Goal: Entertainment & Leisure: Consume media (video, audio)

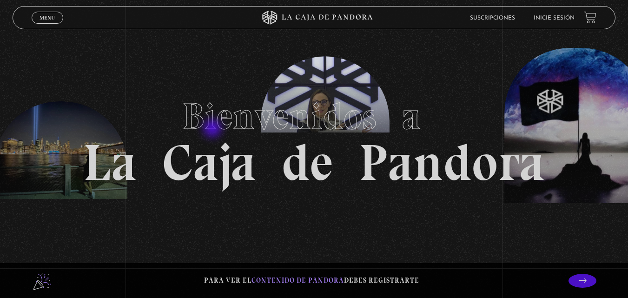
scroll to position [15, 0]
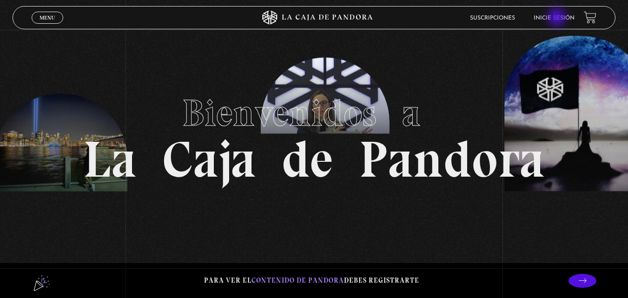
click at [557, 18] on link "Inicie sesión" at bounding box center [553, 18] width 41 height 6
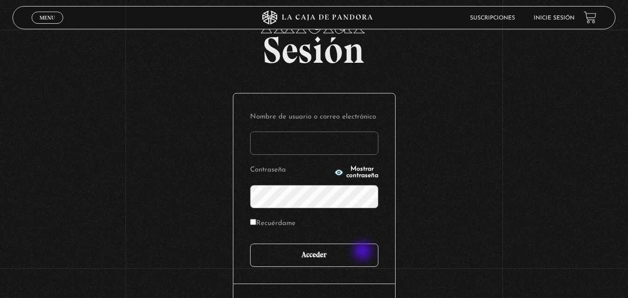
scroll to position [46, 0]
type input "vbadilla"
click at [364, 255] on input "Acceder" at bounding box center [314, 254] width 128 height 23
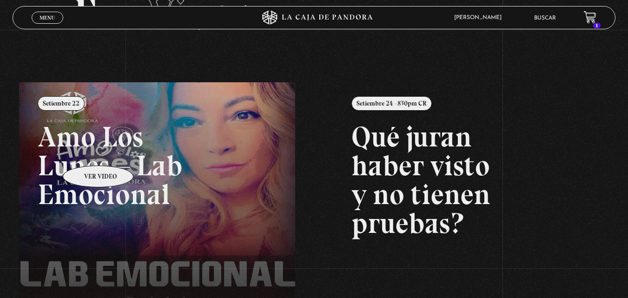
scroll to position [62, 0]
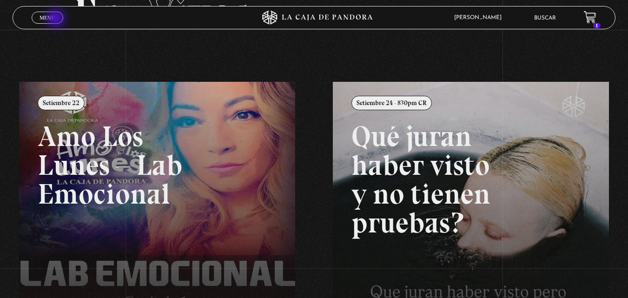
click at [57, 19] on link "Menu Cerrar" at bounding box center [48, 18] width 32 height 12
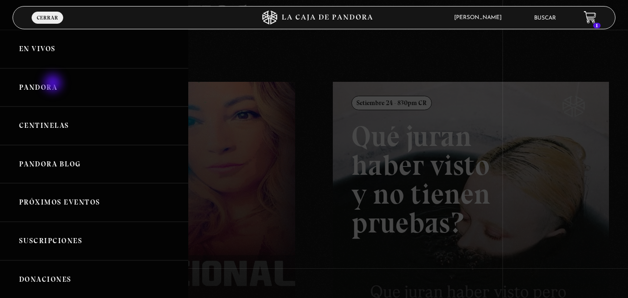
click at [52, 84] on link "Pandora" at bounding box center [94, 87] width 188 height 39
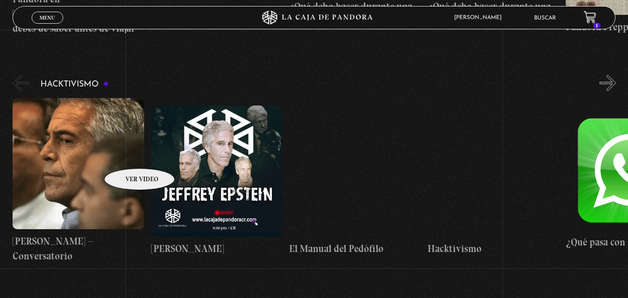
scroll to position [2152, 0]
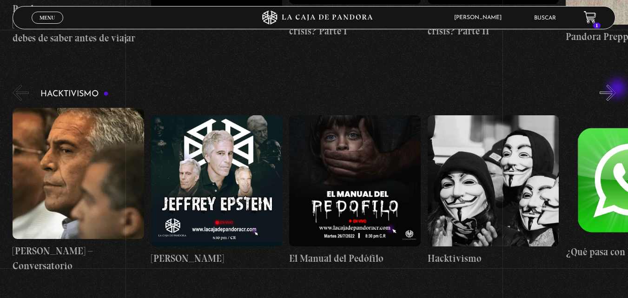
click at [615, 89] on button "»" at bounding box center [607, 93] width 16 height 16
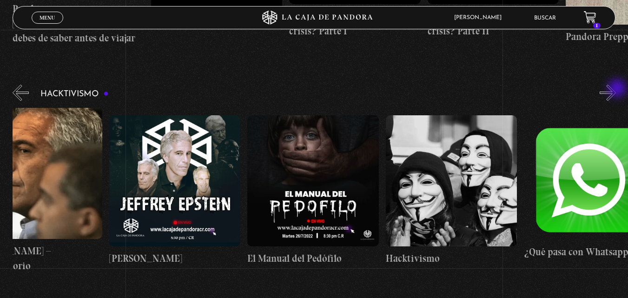
scroll to position [0, 69]
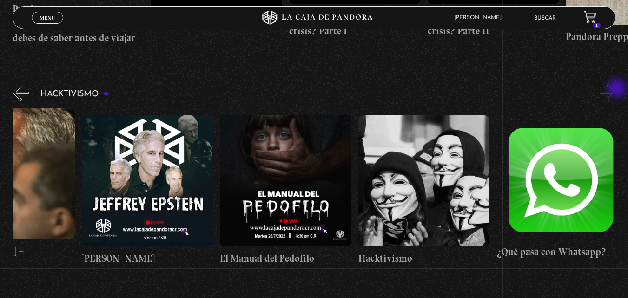
click at [615, 89] on button "»" at bounding box center [607, 93] width 16 height 16
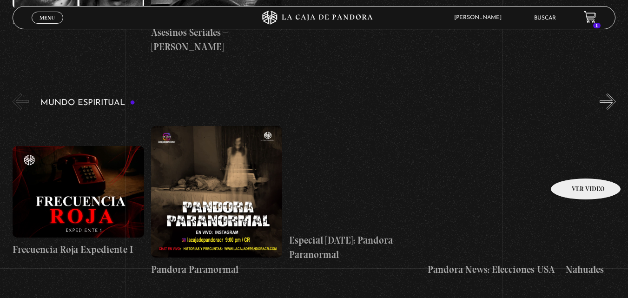
scroll to position [2601, 0]
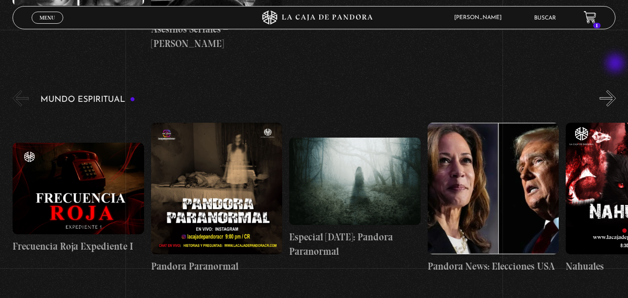
click at [615, 90] on button "»" at bounding box center [607, 98] width 16 height 16
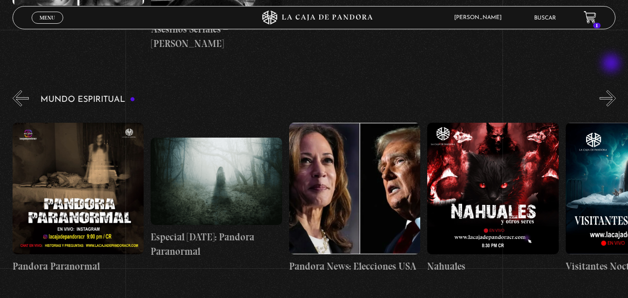
click at [612, 90] on button "»" at bounding box center [607, 98] width 16 height 16
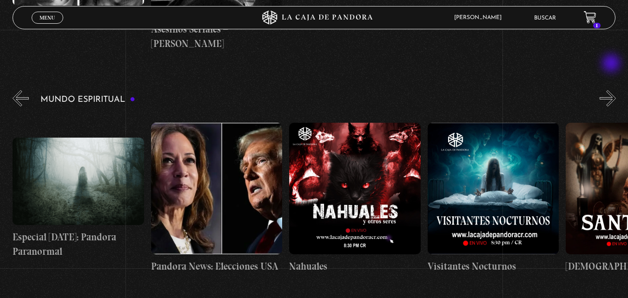
click at [612, 90] on button "»" at bounding box center [607, 98] width 16 height 16
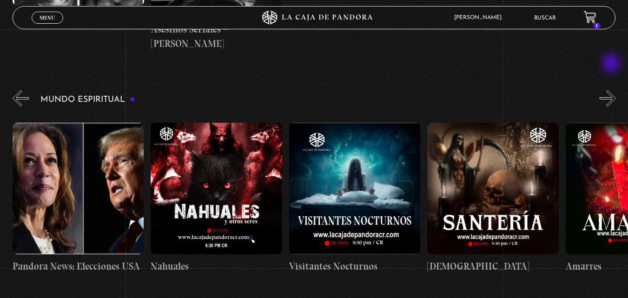
click at [612, 90] on button "»" at bounding box center [607, 98] width 16 height 16
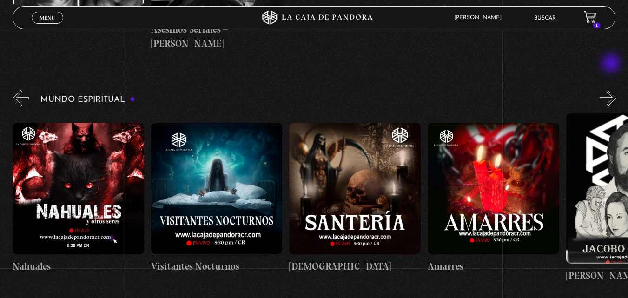
click at [612, 90] on button "»" at bounding box center [607, 98] width 16 height 16
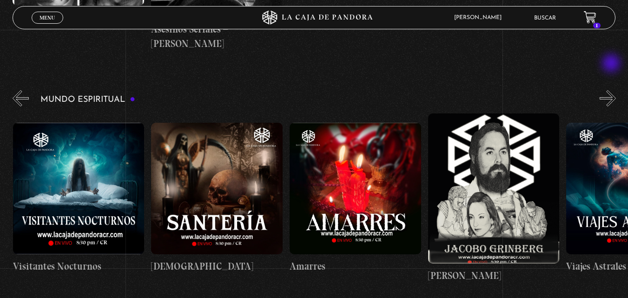
click at [612, 90] on button "»" at bounding box center [607, 98] width 16 height 16
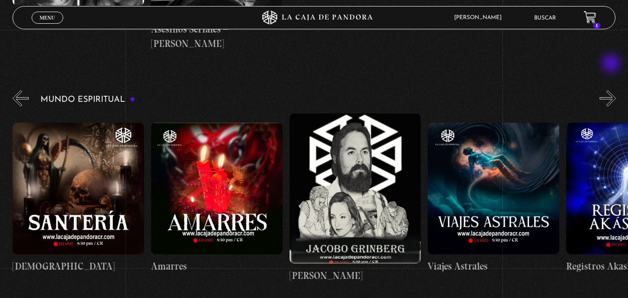
click at [612, 90] on button "»" at bounding box center [607, 98] width 16 height 16
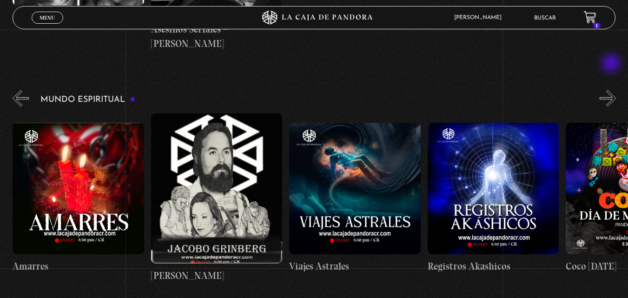
click at [612, 90] on button "»" at bounding box center [607, 98] width 16 height 16
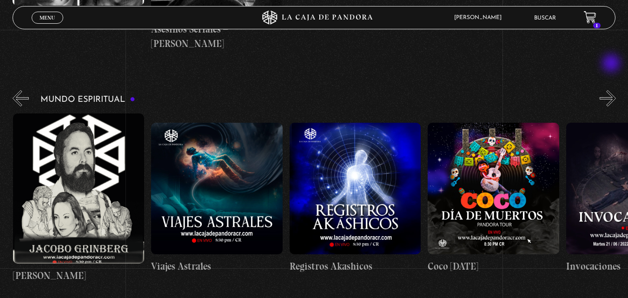
click at [612, 90] on button "»" at bounding box center [607, 98] width 16 height 16
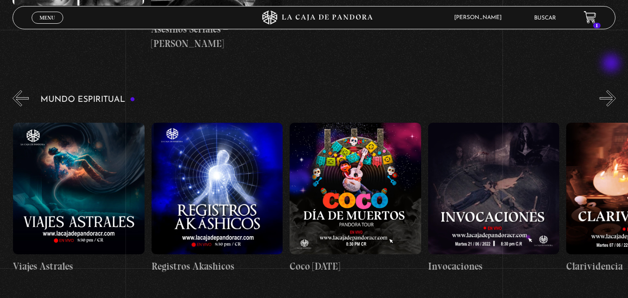
scroll to position [0, 1244]
click at [609, 90] on button "»" at bounding box center [607, 98] width 16 height 16
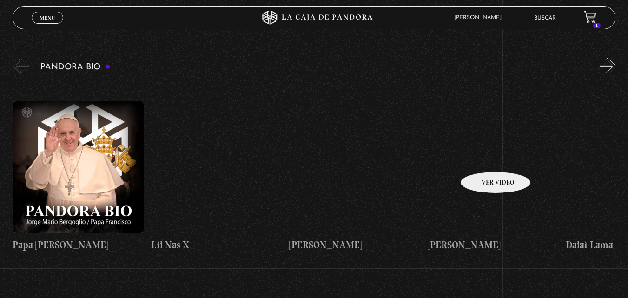
scroll to position [898, 0]
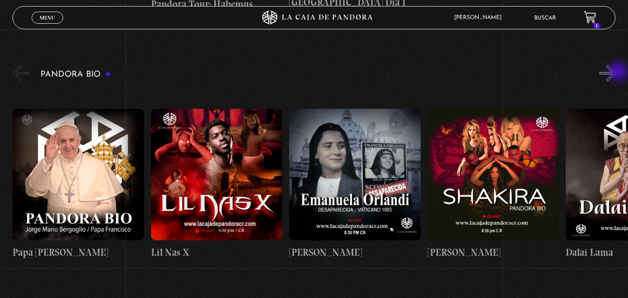
click at [615, 72] on button "»" at bounding box center [607, 73] width 16 height 16
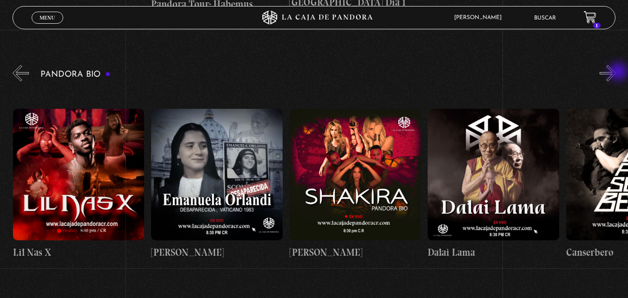
click at [615, 72] on button "»" at bounding box center [607, 73] width 16 height 16
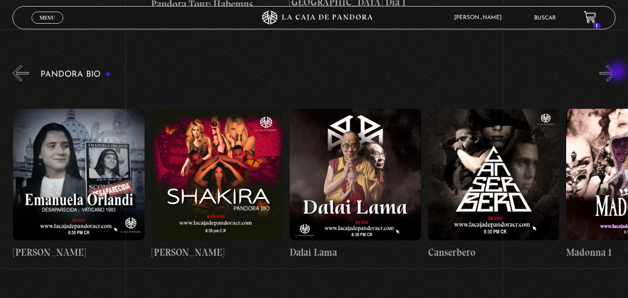
scroll to position [0, 276]
click at [611, 74] on button "»" at bounding box center [607, 73] width 16 height 16
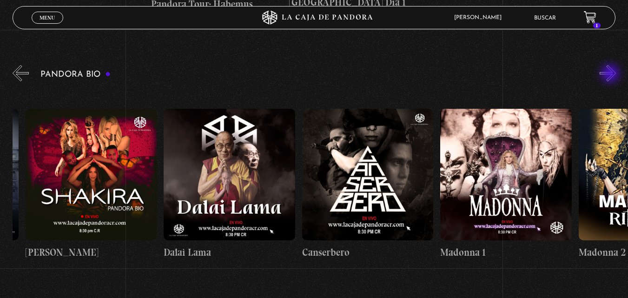
click at [611, 74] on button "»" at bounding box center [607, 73] width 16 height 16
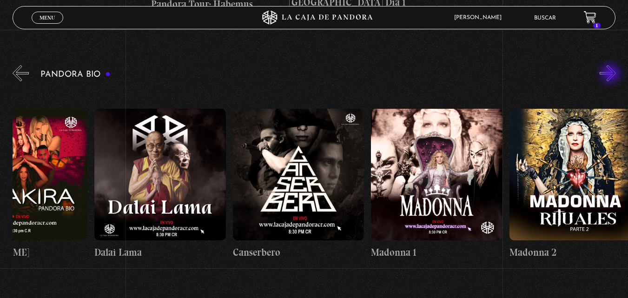
click at [611, 74] on button "»" at bounding box center [607, 73] width 16 height 16
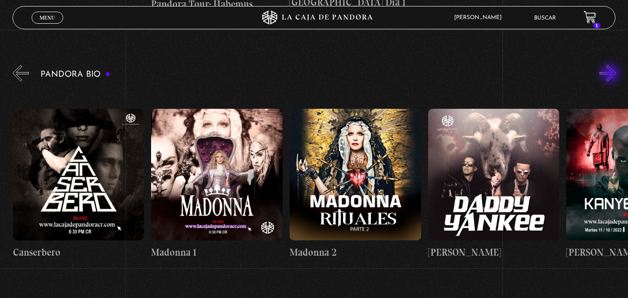
click at [611, 74] on button "»" at bounding box center [607, 73] width 16 height 16
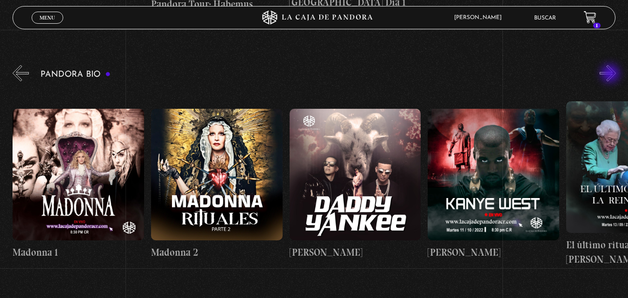
click at [611, 74] on button "»" at bounding box center [607, 73] width 16 height 16
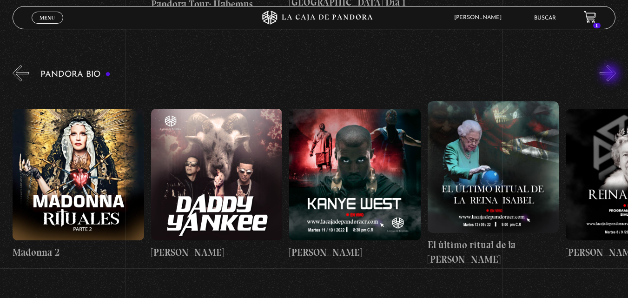
click at [611, 74] on button "»" at bounding box center [607, 73] width 16 height 16
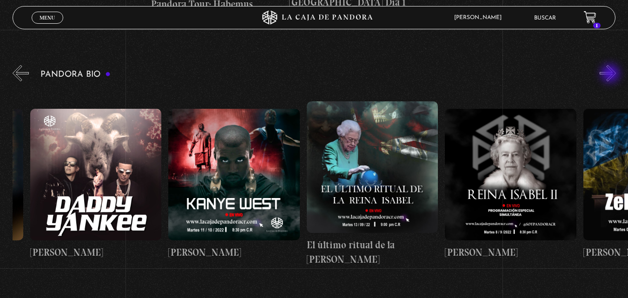
click at [611, 74] on button "»" at bounding box center [607, 73] width 16 height 16
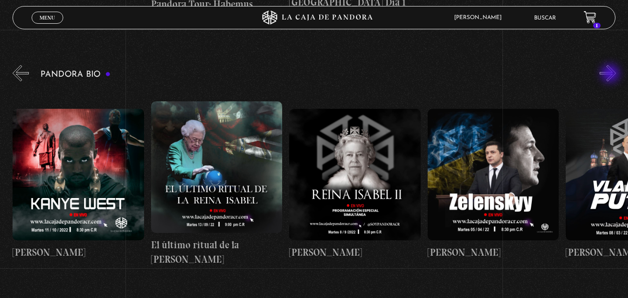
click at [611, 74] on button "»" at bounding box center [607, 73] width 16 height 16
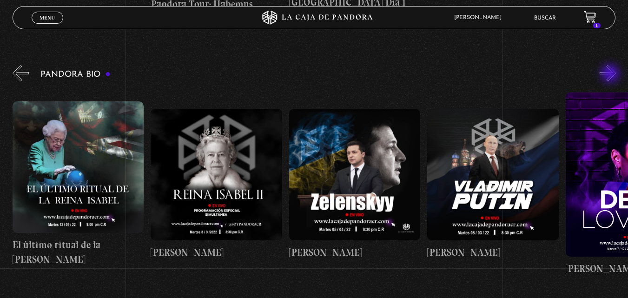
click at [611, 74] on button "»" at bounding box center [607, 73] width 16 height 16
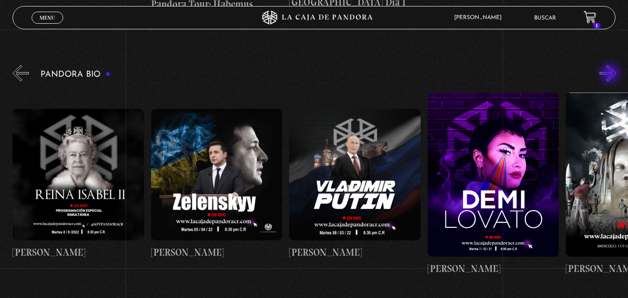
click at [611, 74] on button "»" at bounding box center [607, 73] width 16 height 16
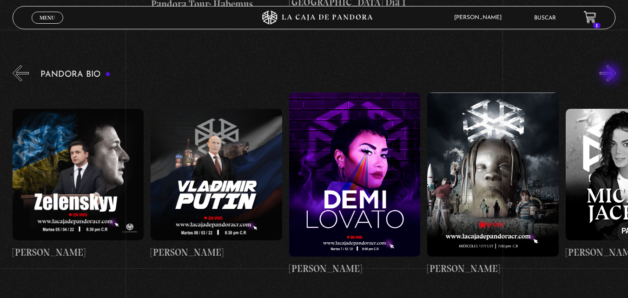
click at [611, 74] on button "»" at bounding box center [607, 73] width 16 height 16
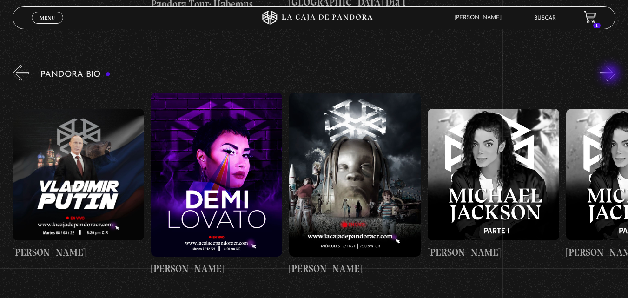
click at [611, 74] on button "»" at bounding box center [607, 73] width 16 height 16
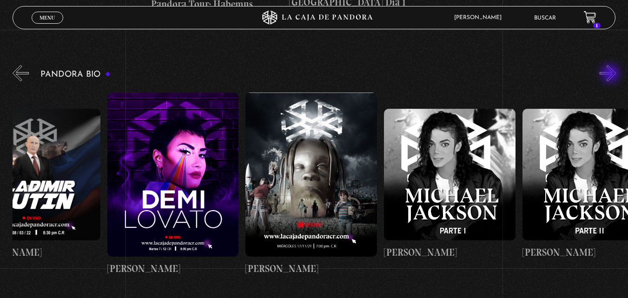
click at [611, 74] on button "»" at bounding box center [607, 73] width 16 height 16
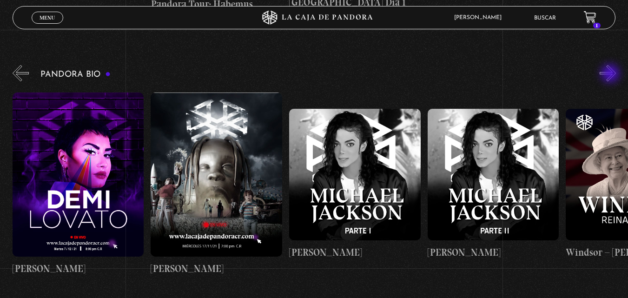
click at [611, 74] on button "»" at bounding box center [607, 73] width 16 height 16
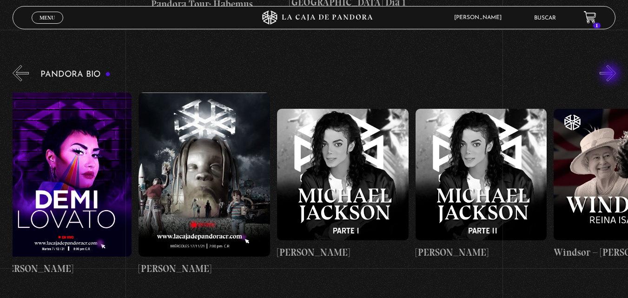
click at [611, 74] on button "»" at bounding box center [607, 73] width 16 height 16
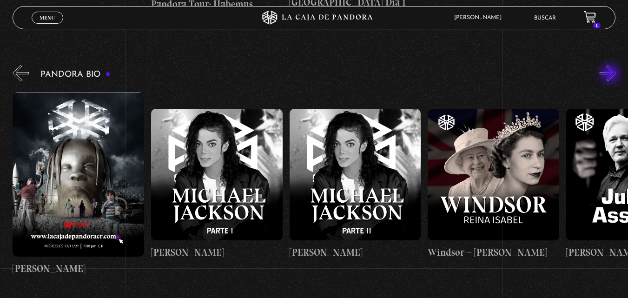
click at [611, 74] on button "»" at bounding box center [607, 73] width 16 height 16
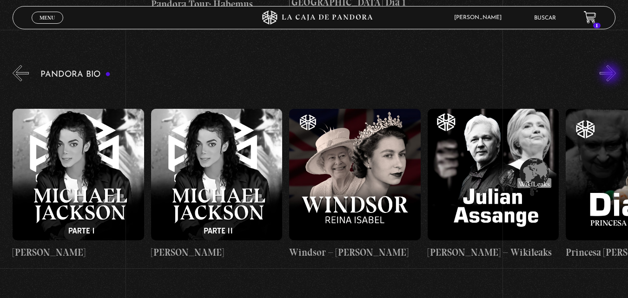
click at [611, 74] on button "»" at bounding box center [607, 73] width 16 height 16
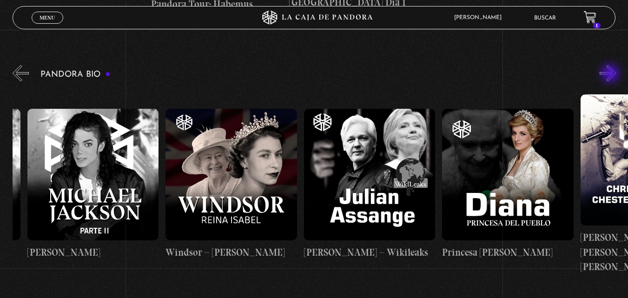
scroll to position [0, 2349]
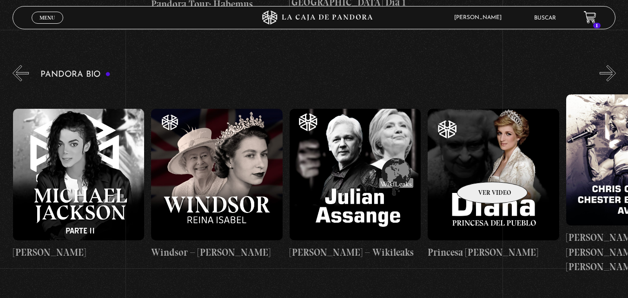
click at [480, 168] on figure at bounding box center [492, 174] width 131 height 131
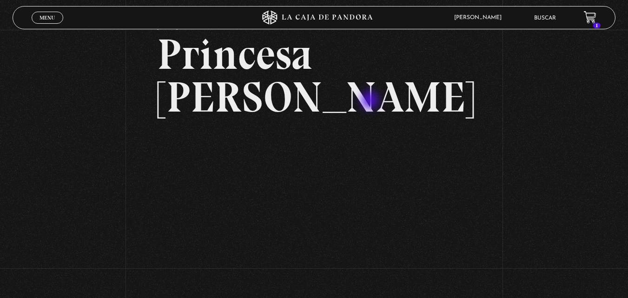
scroll to position [46, 0]
